Goal: Task Accomplishment & Management: Use online tool/utility

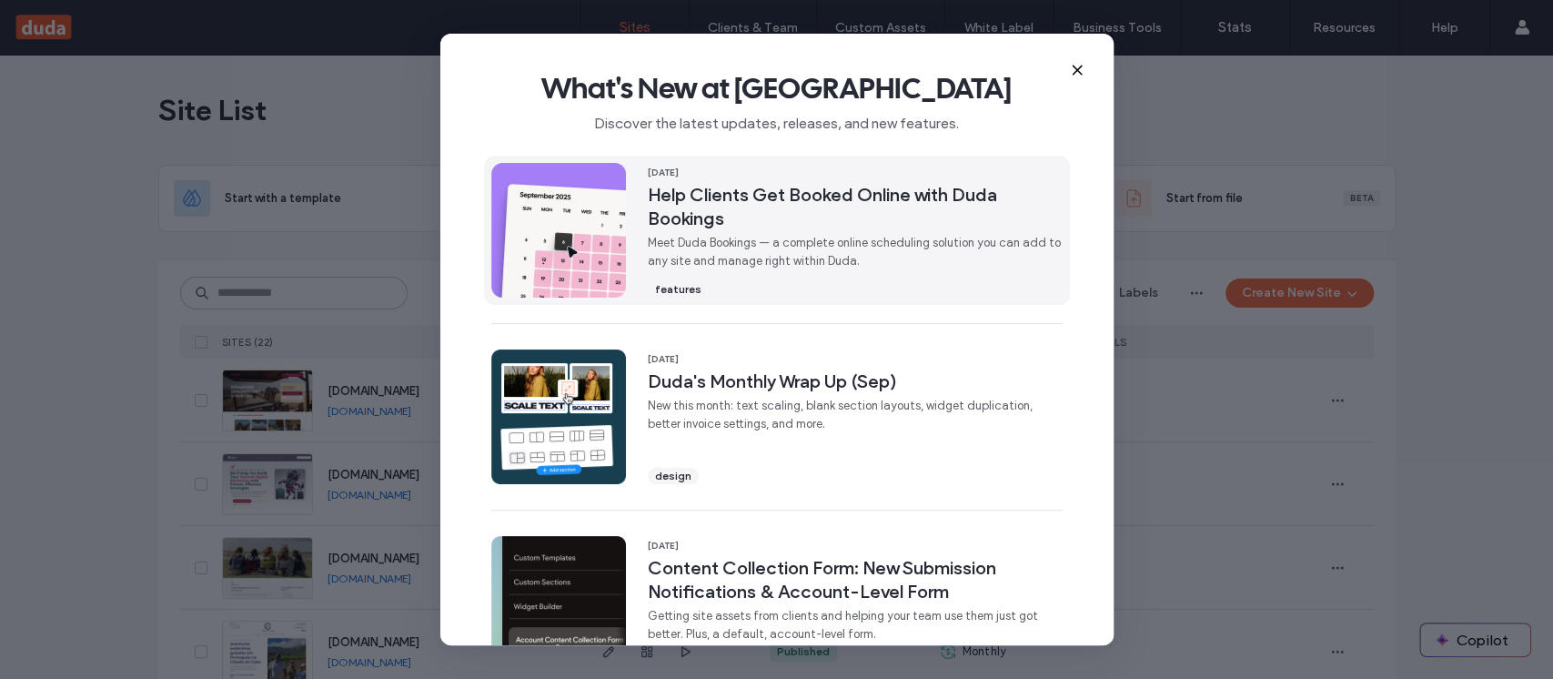
click at [861, 253] on span "Meet Duda Bookings — a complete online scheduling solution you can add to any s…" at bounding box center [855, 252] width 415 height 36
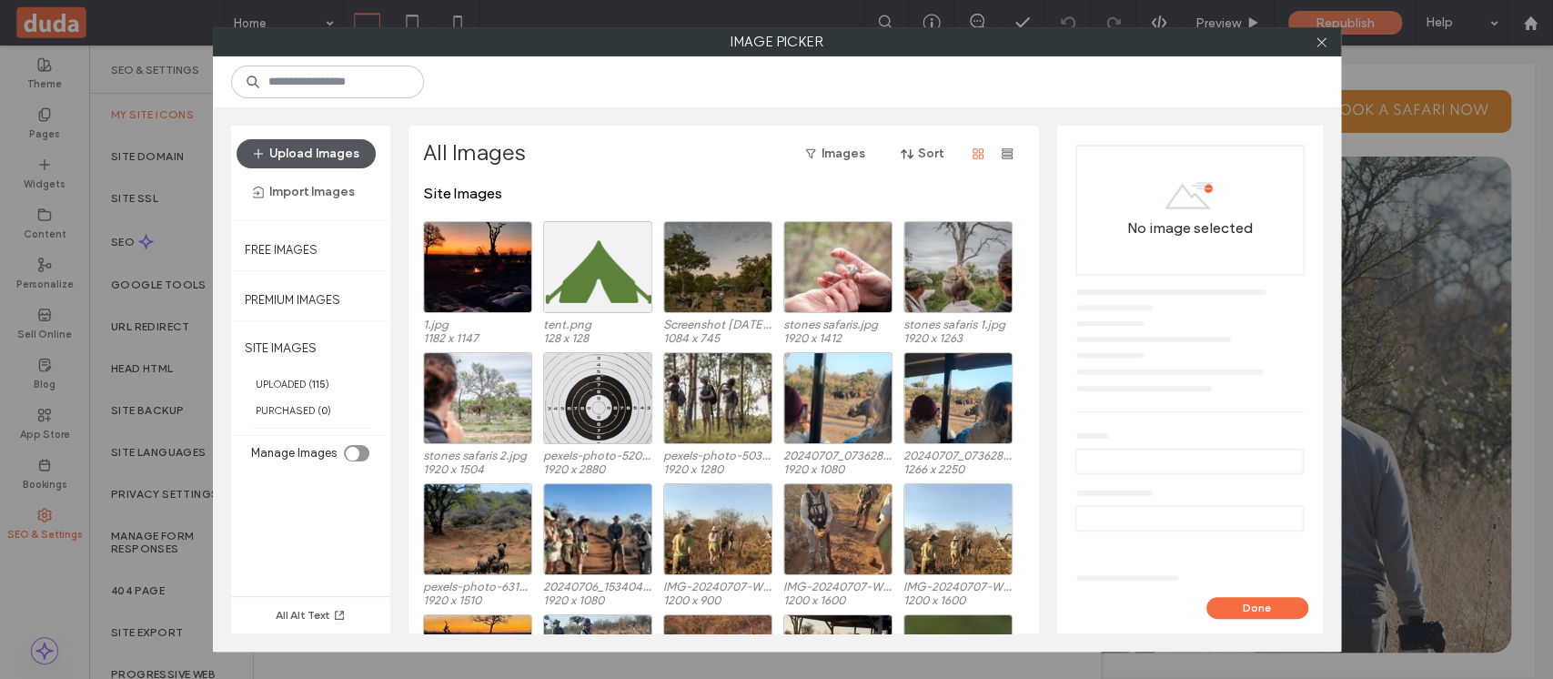
click at [336, 146] on button "Upload Images" at bounding box center [306, 153] width 139 height 29
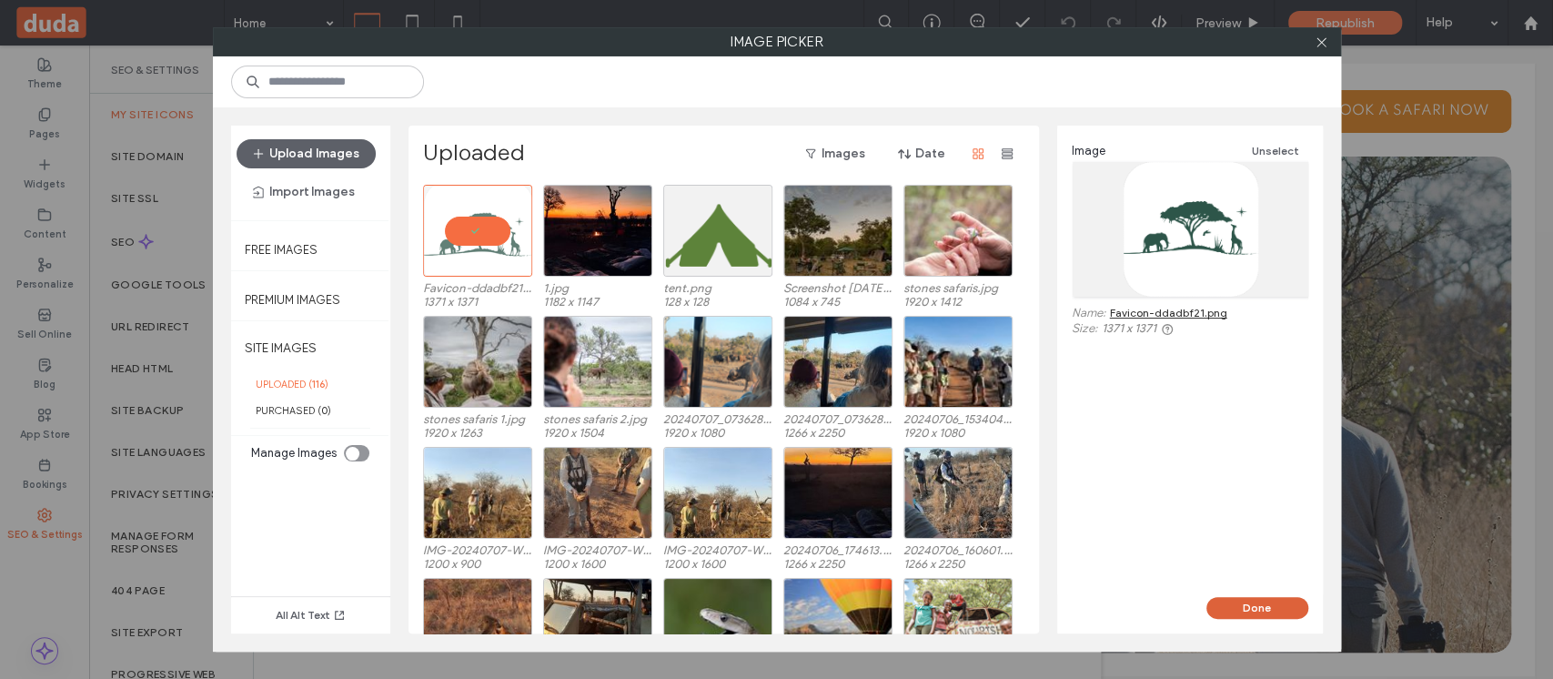
drag, startPoint x: 1254, startPoint y: 603, endPoint x: 1165, endPoint y: 560, distance: 99.3
click at [1254, 603] on button "Done" at bounding box center [1258, 608] width 102 height 22
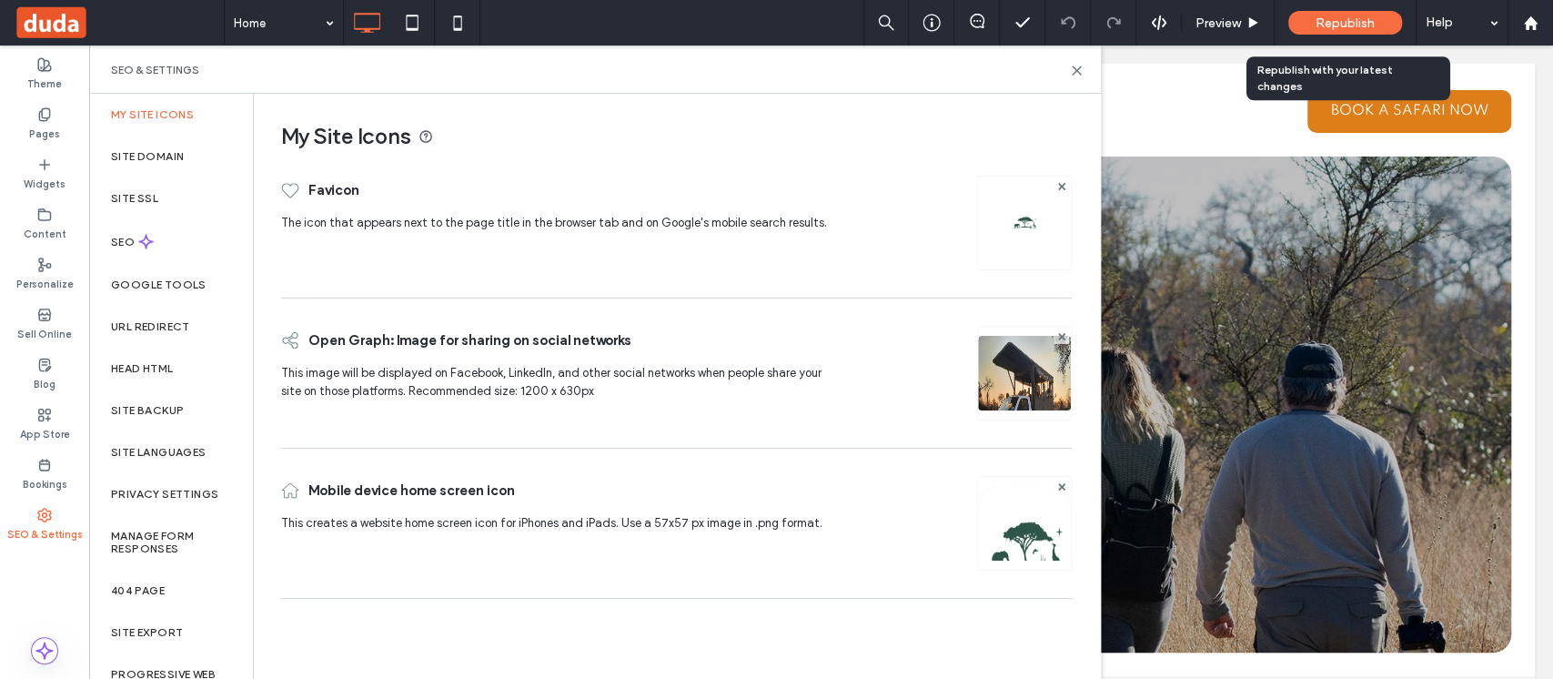
click at [1361, 24] on span "Republish" at bounding box center [1345, 22] width 59 height 15
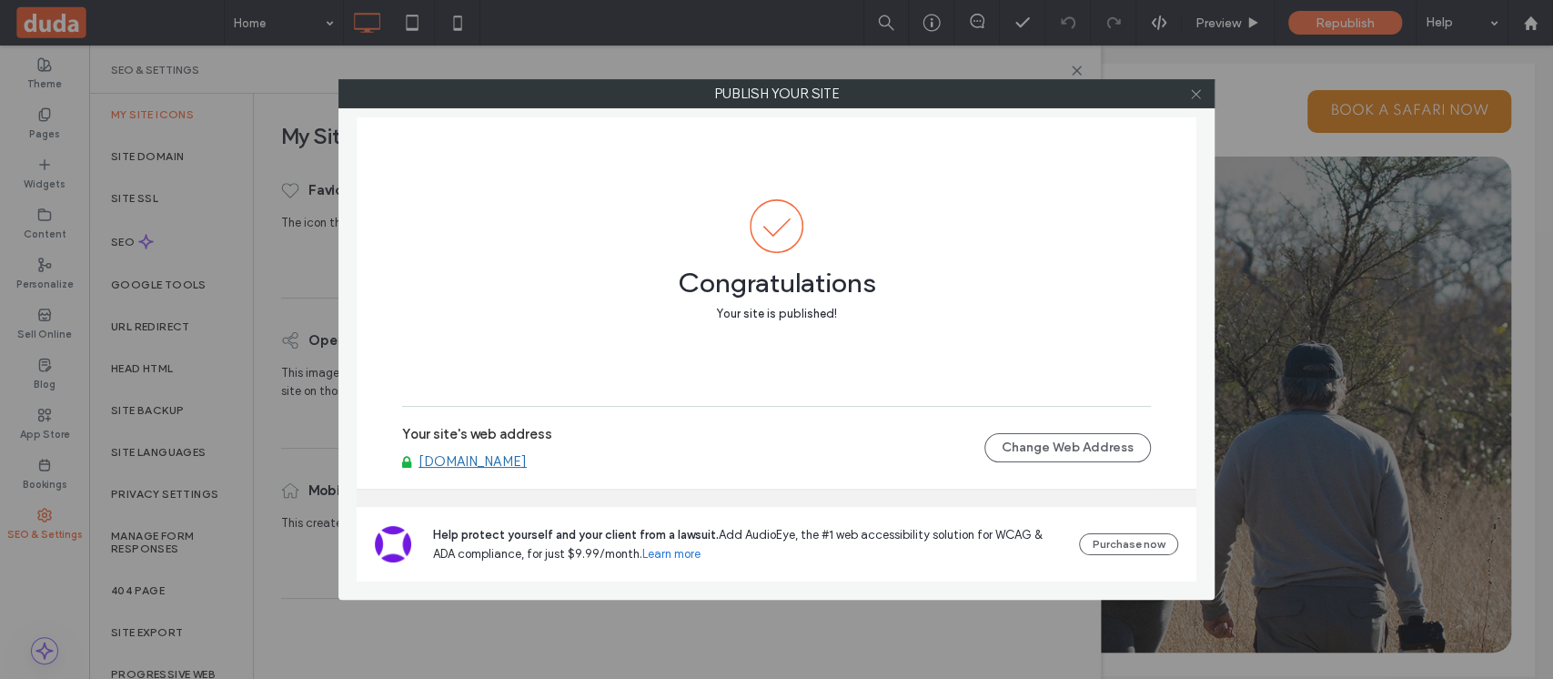
click at [1190, 87] on icon at bounding box center [1196, 94] width 14 height 14
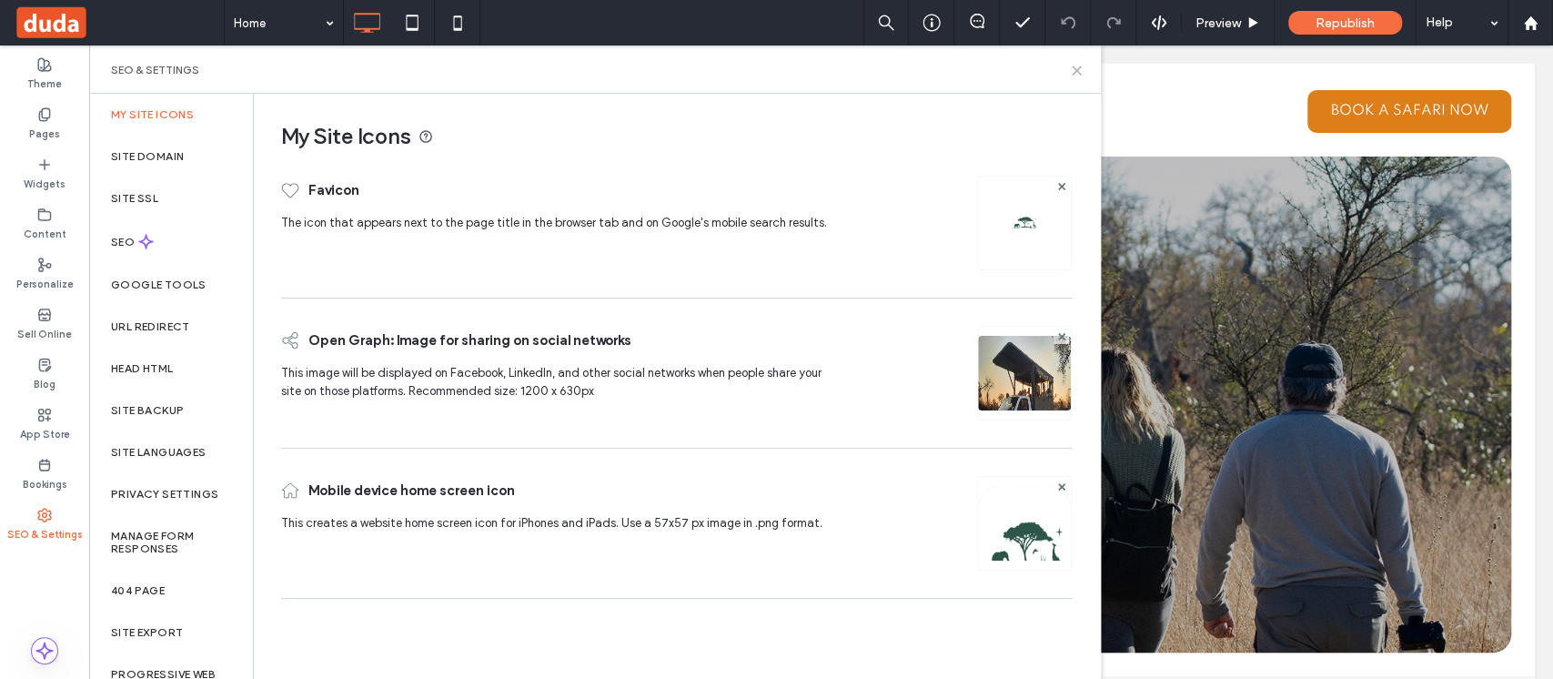
click at [1077, 74] on icon at bounding box center [1077, 71] width 14 height 14
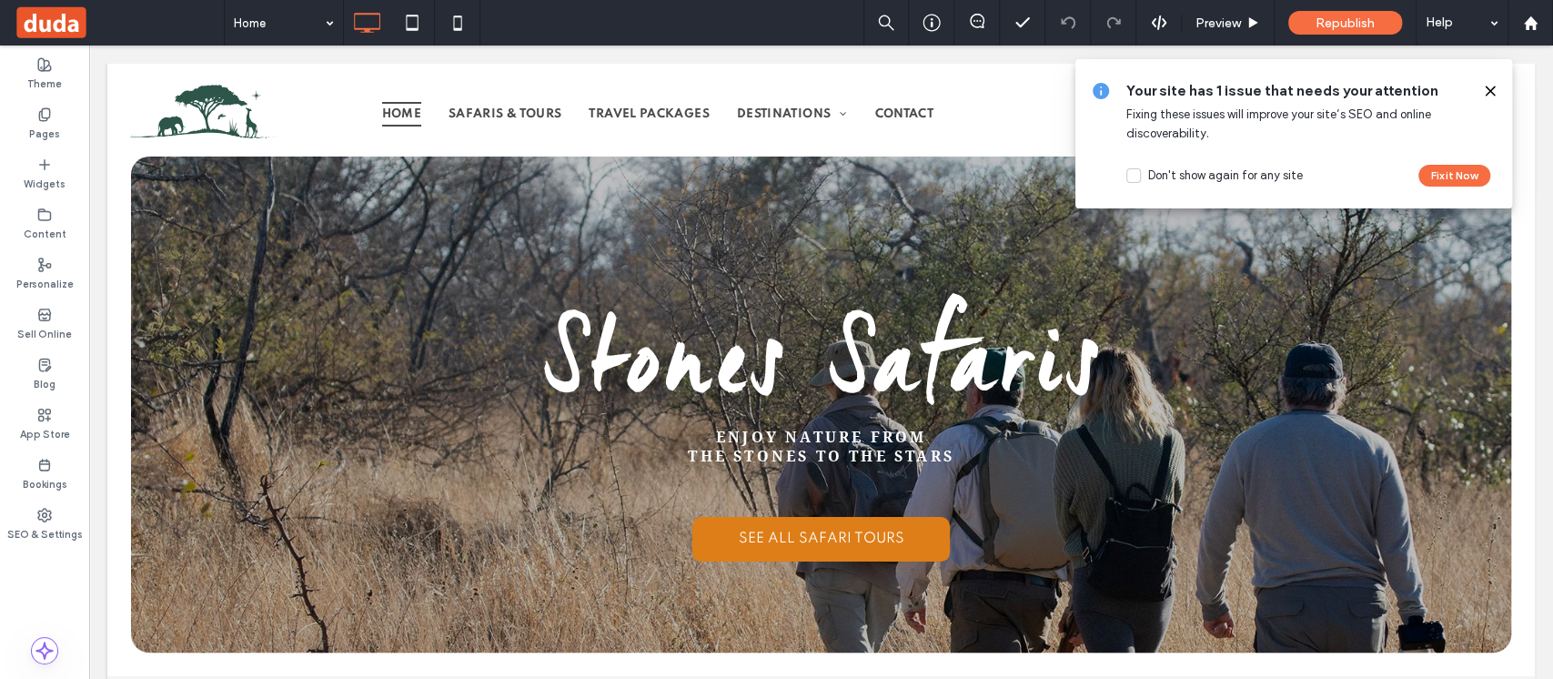
drag, startPoint x: 1497, startPoint y: 87, endPoint x: 1403, endPoint y: 48, distance: 101.6
click at [1497, 87] on icon at bounding box center [1490, 91] width 15 height 15
